Goal: Task Accomplishment & Management: Use online tool/utility

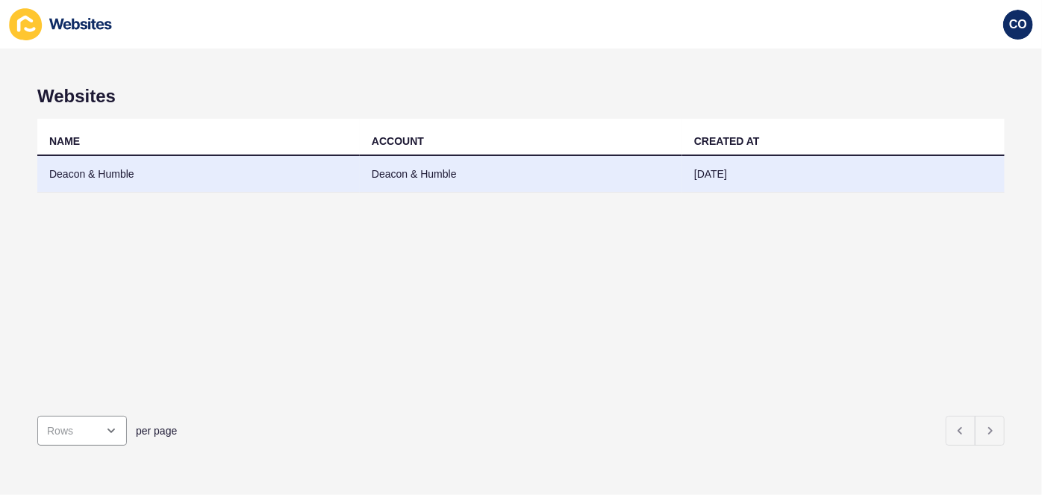
click at [111, 178] on td "Deacon & Humble" at bounding box center [198, 174] width 322 height 37
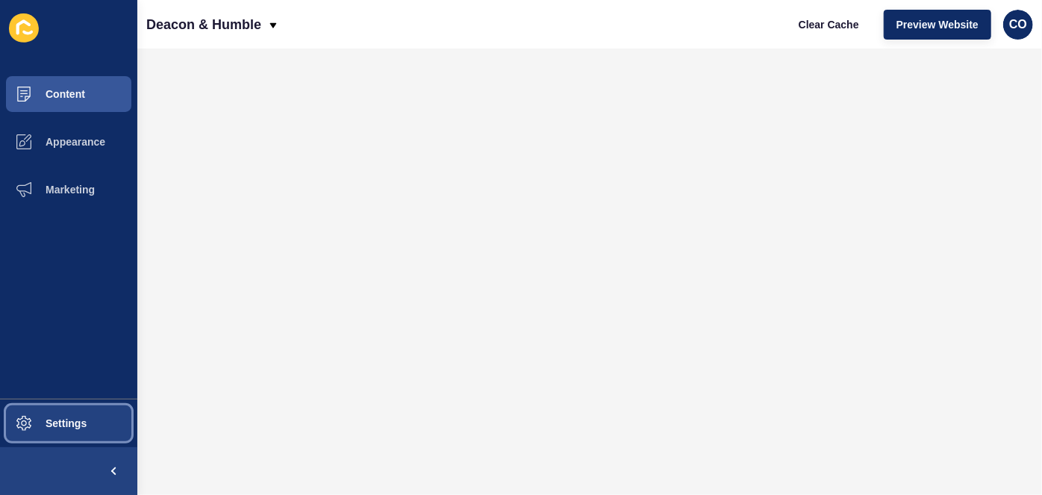
click at [91, 430] on button "Settings" at bounding box center [68, 423] width 137 height 48
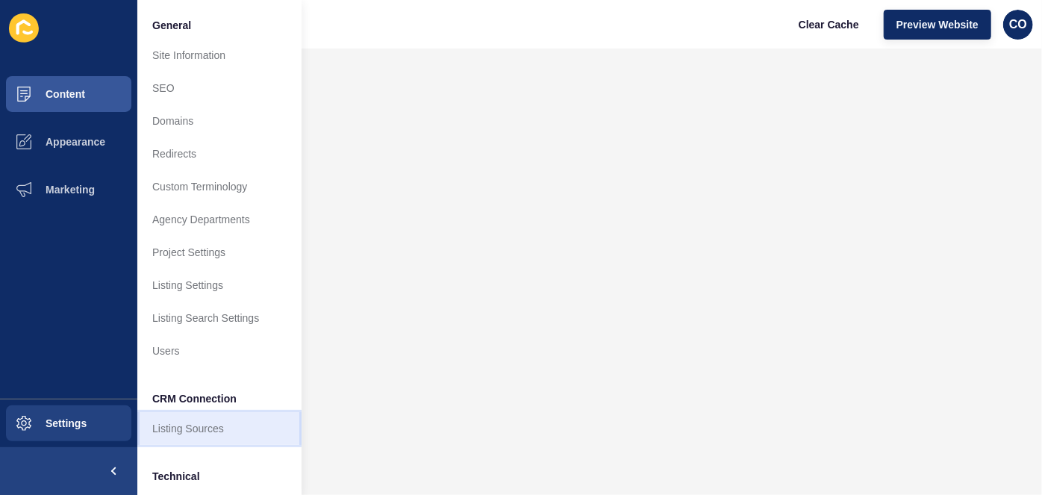
click at [217, 428] on link "Listing Sources" at bounding box center [219, 428] width 164 height 33
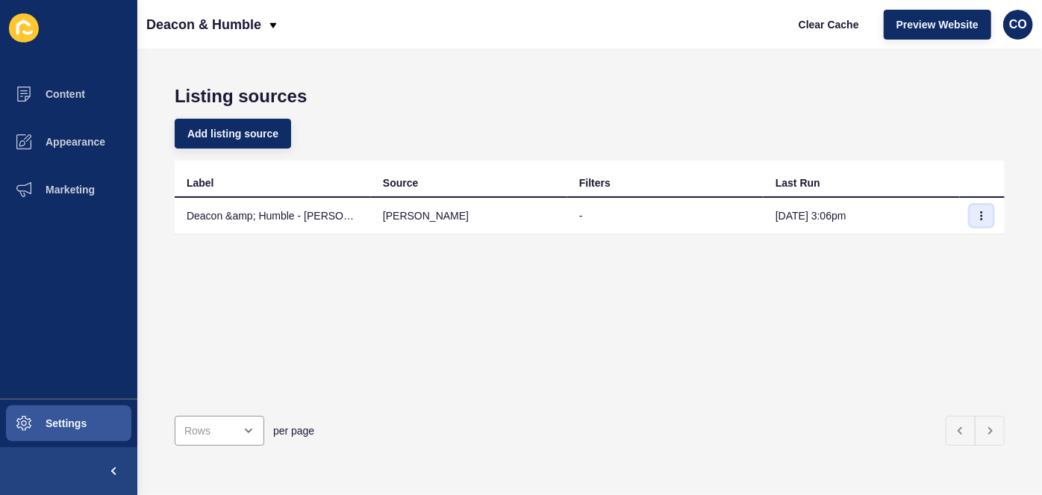
click at [977, 218] on icon "button" at bounding box center [981, 215] width 9 height 9
click at [911, 245] on link "Sync now" at bounding box center [930, 244] width 104 height 33
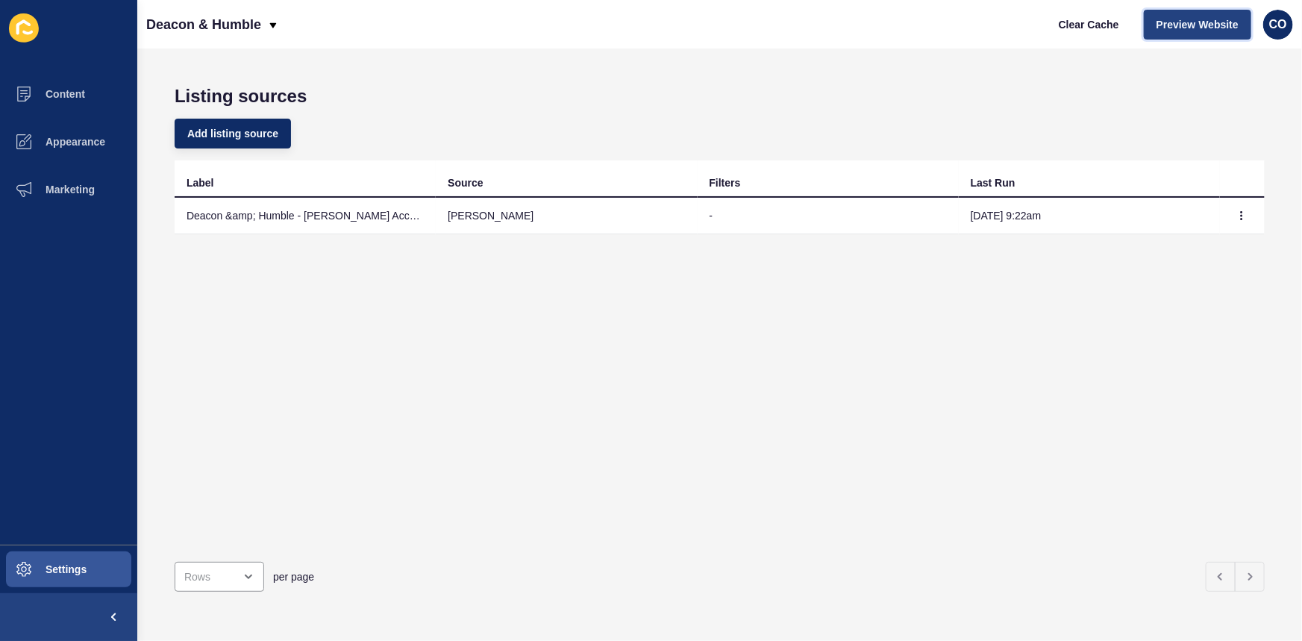
click at [1041, 22] on span "Preview Website" at bounding box center [1198, 24] width 82 height 15
